Goal: Task Accomplishment & Management: Complete application form

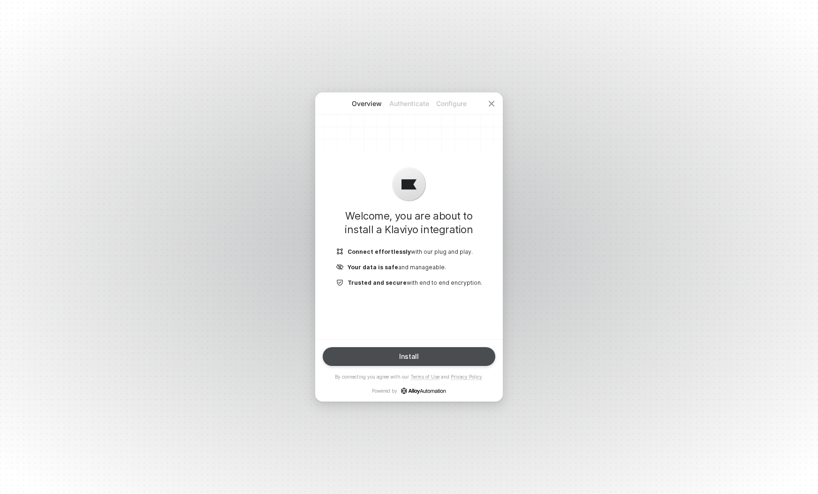
click at [402, 357] on button "Install" at bounding box center [409, 356] width 173 height 19
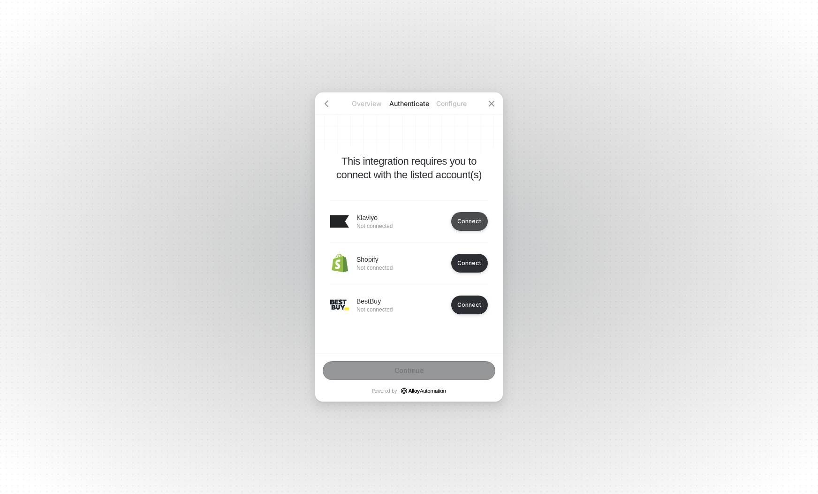
click at [402, 223] on div "Connect" at bounding box center [469, 221] width 24 height 7
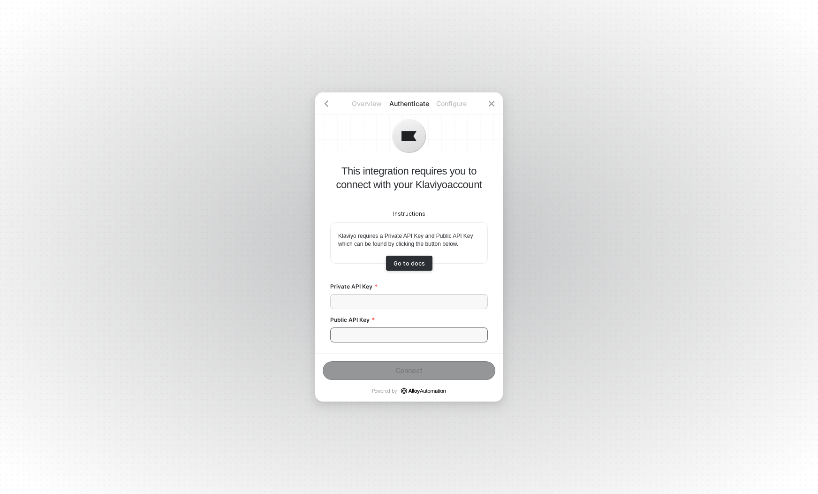
click at [388, 333] on input "Public API Key" at bounding box center [409, 334] width 158 height 15
paste input "Rgm7mb"
type input "Rgm7mb"
click at [388, 301] on input "Private API Key" at bounding box center [409, 301] width 158 height 15
paste input "pk_487b904326e8a6e0421024965dcb18cb46"
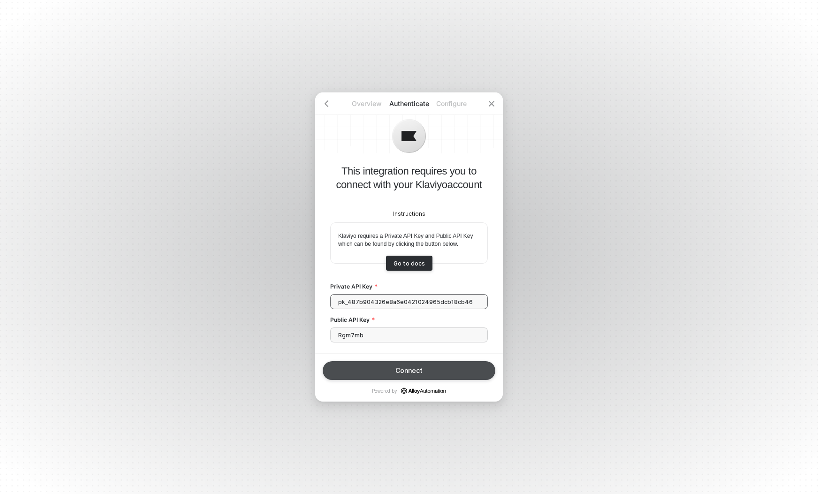
type input "pk_487b904326e8a6e0421024965dcb18cb46"
click at [402, 370] on button "Connect" at bounding box center [409, 370] width 173 height 19
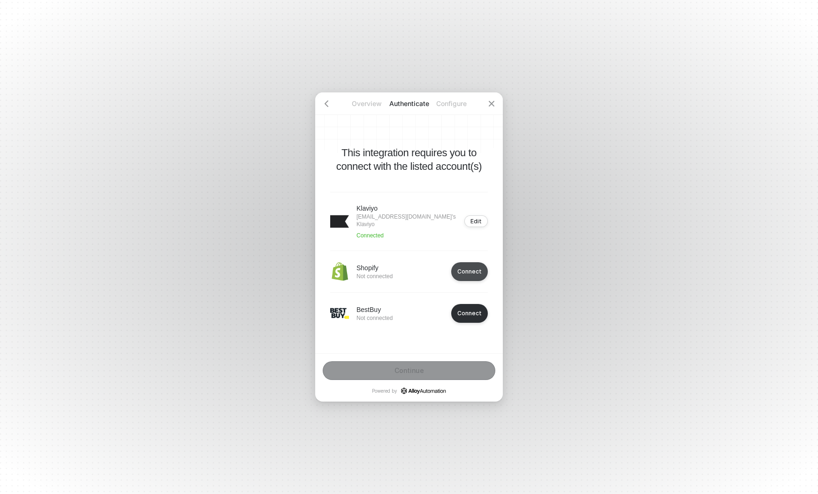
click at [402, 268] on div "Connect" at bounding box center [469, 271] width 24 height 7
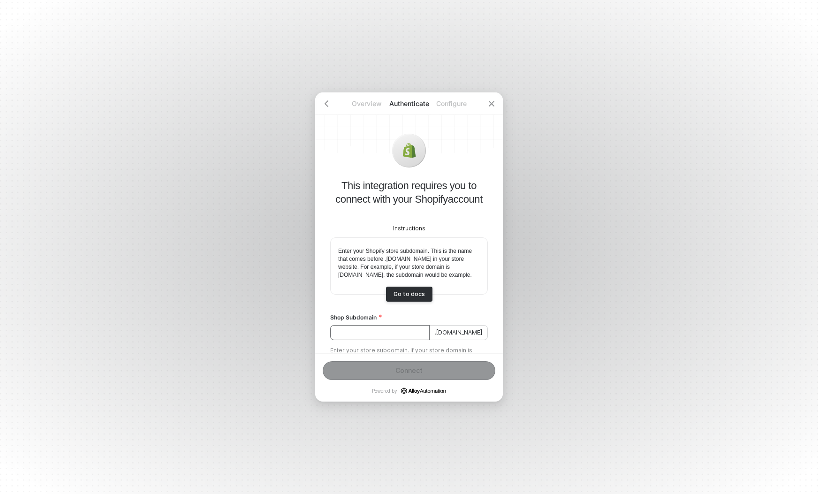
drag, startPoint x: 379, startPoint y: 347, endPoint x: 384, endPoint y: 345, distance: 5.5
click at [381, 340] on input "Shop Subdomain" at bounding box center [379, 332] width 99 height 15
paste input "pioneer-global-[GEOGRAPHIC_DATA]/"
type input "pioneer-global-[GEOGRAPHIC_DATA]"
click at [402, 373] on div "Connect" at bounding box center [408, 371] width 27 height 8
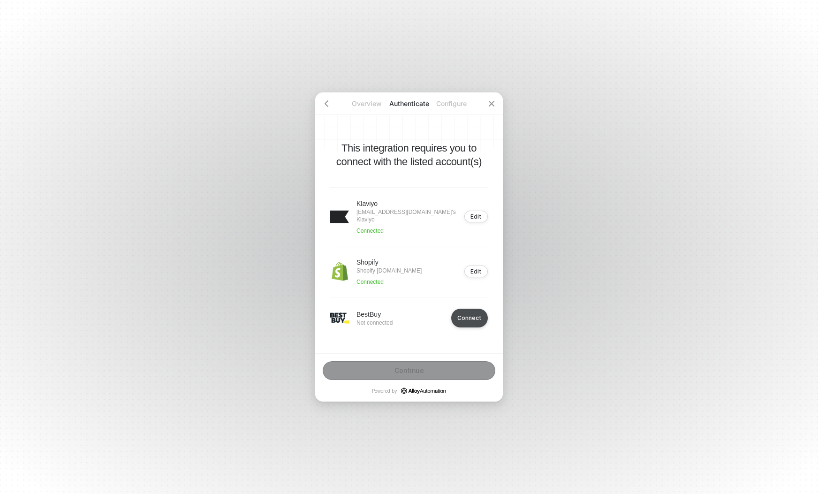
click at [402, 322] on button "Connect" at bounding box center [469, 318] width 37 height 19
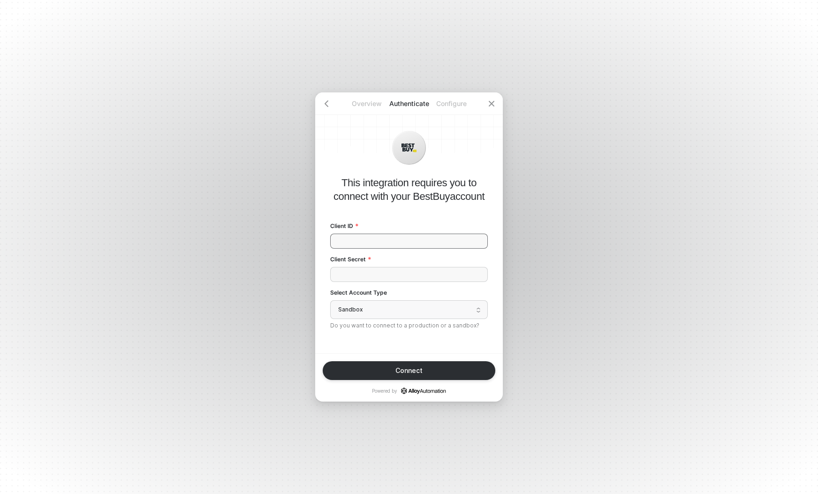
click at [362, 242] on input "Client ID" at bounding box center [409, 241] width 158 height 15
paste input "mv5964d83nla6jg5pqu25ofrg2lpf3pm"
type input "mv5964d83nla6jg5pqu25ofrg2lpf3pm"
click at [377, 274] on input "Client Secret" at bounding box center [409, 274] width 158 height 15
paste input "bvsef4lrcv1snolf"
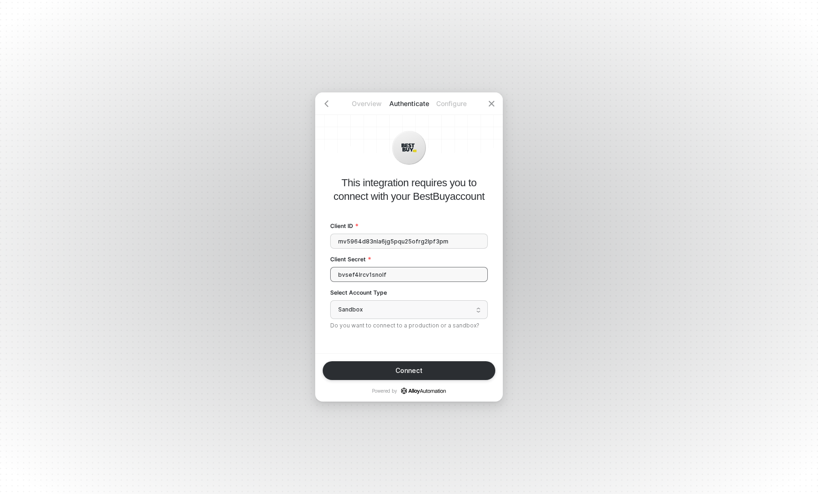
click at [383, 311] on span "Sandbox" at bounding box center [409, 309] width 142 height 14
type input "bvsef4lrcv1snolf"
click at [357, 275] on div "Live" at bounding box center [408, 273] width 145 height 9
click at [402, 364] on button "Connect" at bounding box center [409, 370] width 173 height 19
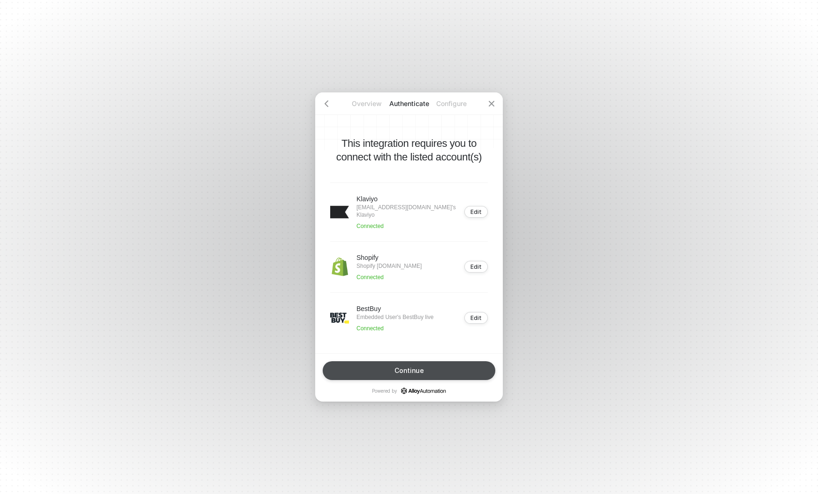
click at [402, 364] on button "Continue" at bounding box center [409, 370] width 173 height 19
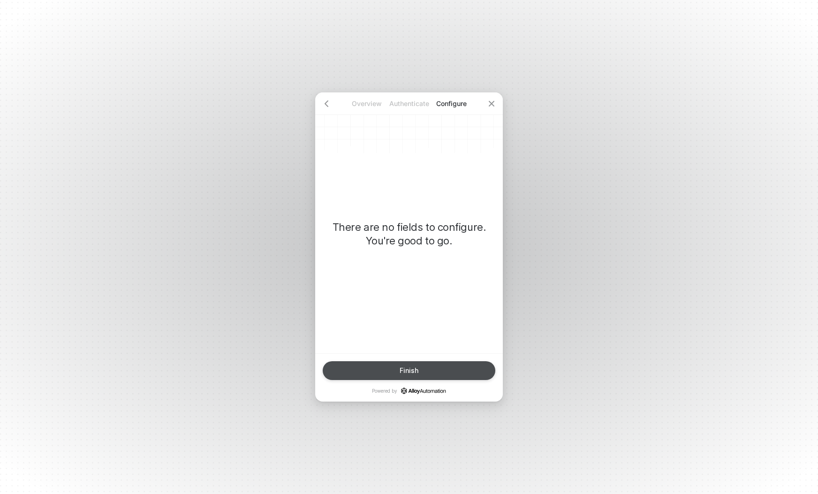
click at [402, 364] on button "Finish" at bounding box center [409, 370] width 173 height 19
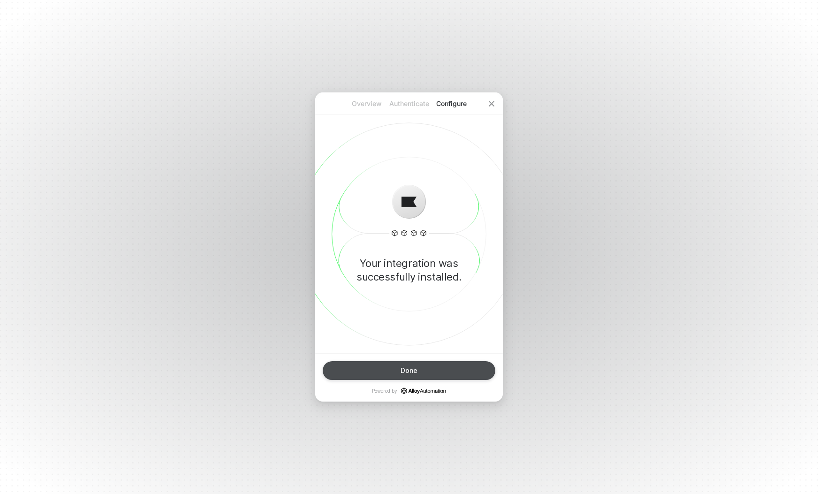
click at [402, 376] on button "Done" at bounding box center [409, 370] width 173 height 19
click at [402, 368] on div "Done" at bounding box center [408, 371] width 17 height 8
